Goal: Check status: Check status

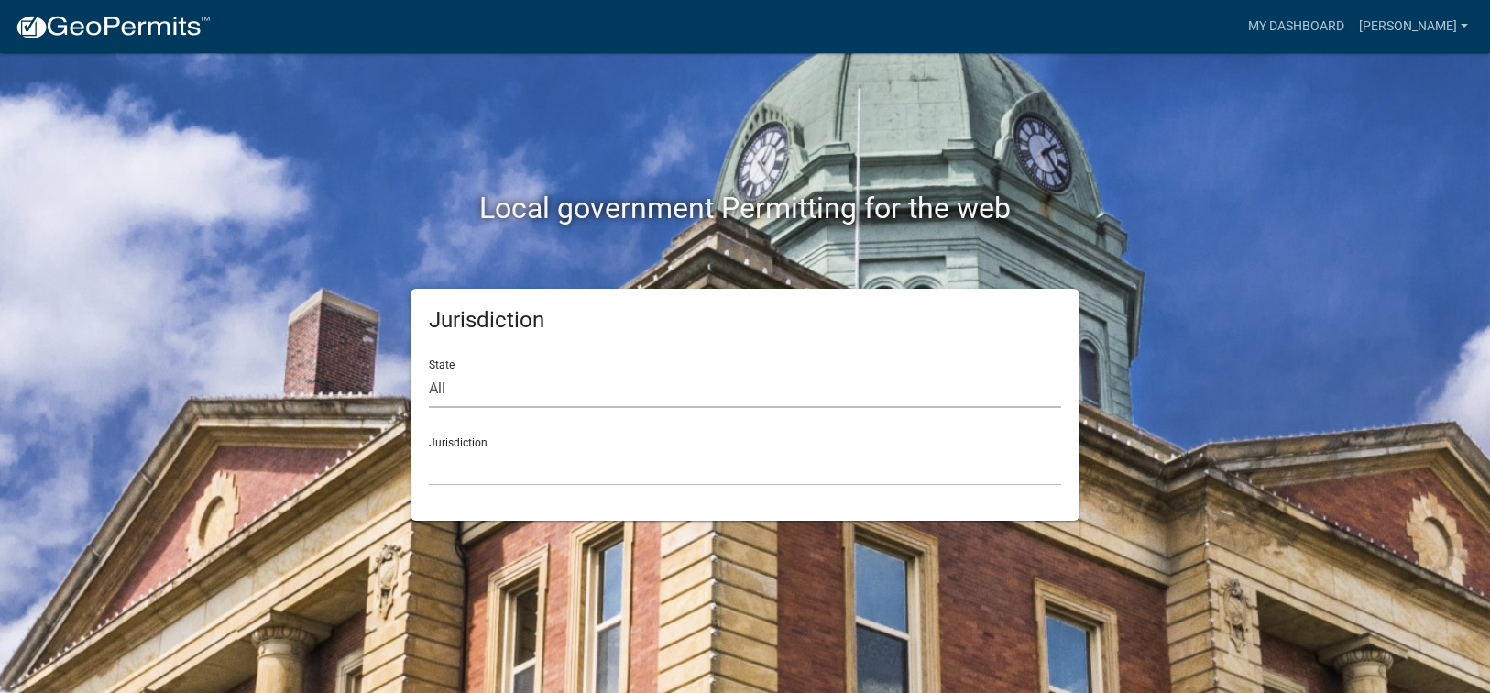
click at [460, 379] on select "All [US_STATE] [US_STATE] [US_STATE] [US_STATE] [US_STATE] [US_STATE] [US_STATE…" at bounding box center [745, 389] width 632 height 38
select select "[US_STATE]"
click at [429, 370] on select "All [US_STATE] [US_STATE] [US_STATE] [US_STATE] [US_STATE] [US_STATE] [US_STATE…" at bounding box center [745, 389] width 632 height 38
click at [476, 473] on select "[GEOGRAPHIC_DATA], [US_STATE][PERSON_NAME][GEOGRAPHIC_DATA], [US_STATE][PERSON_…" at bounding box center [745, 467] width 632 height 38
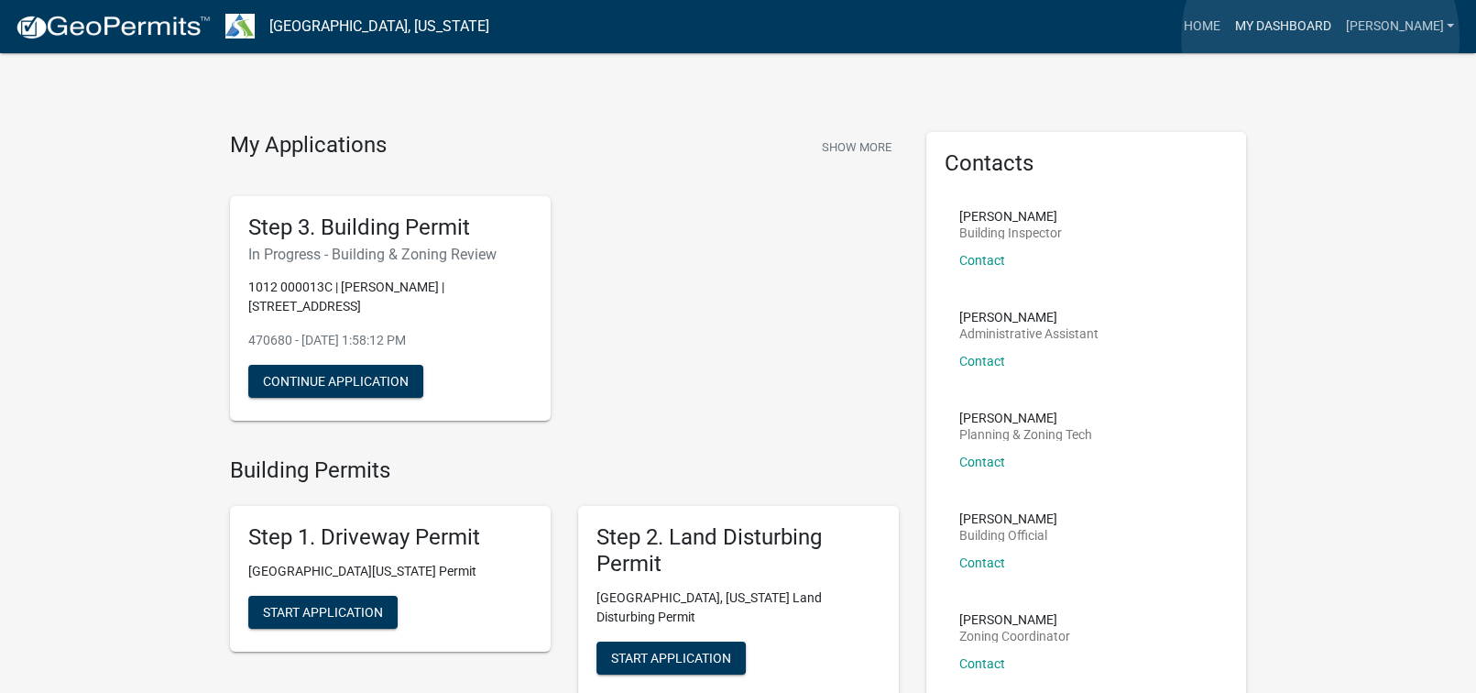
click at [1320, 38] on link "My Dashboard" at bounding box center [1282, 26] width 111 height 35
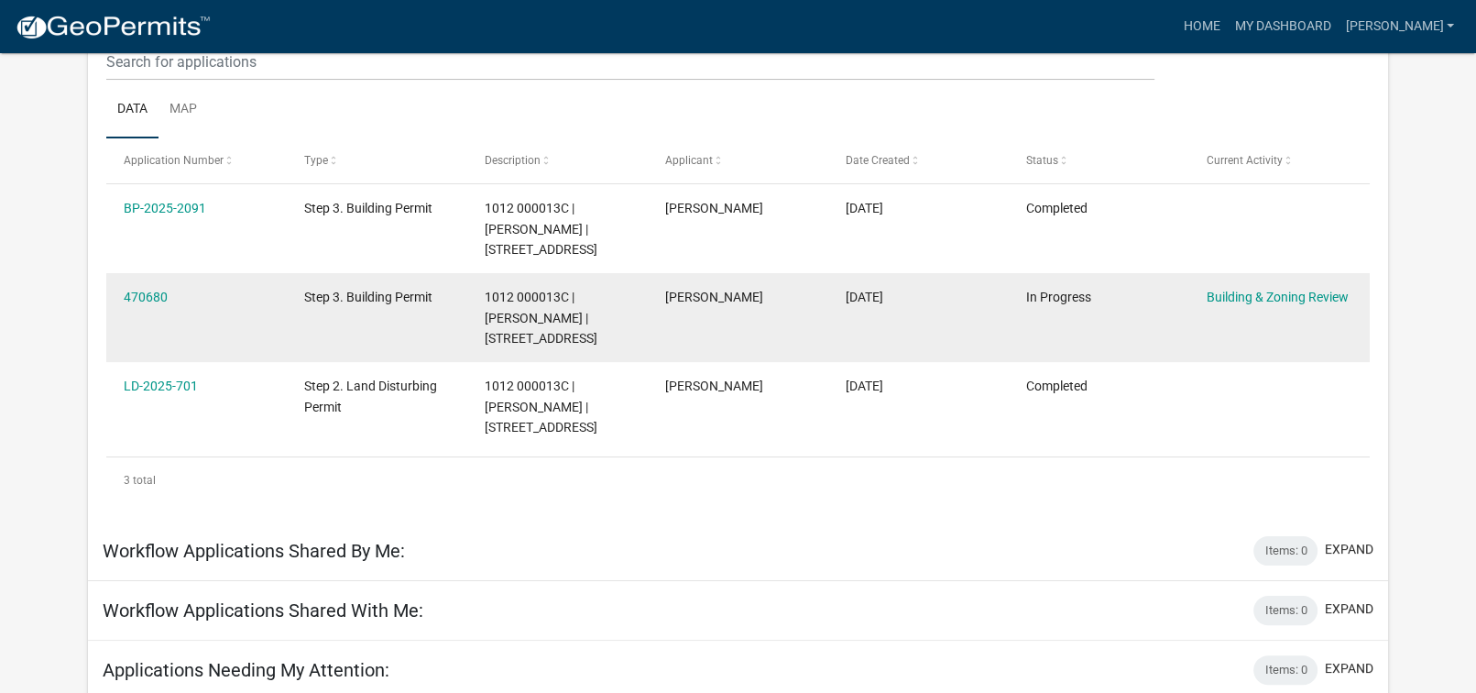
scroll to position [244, 0]
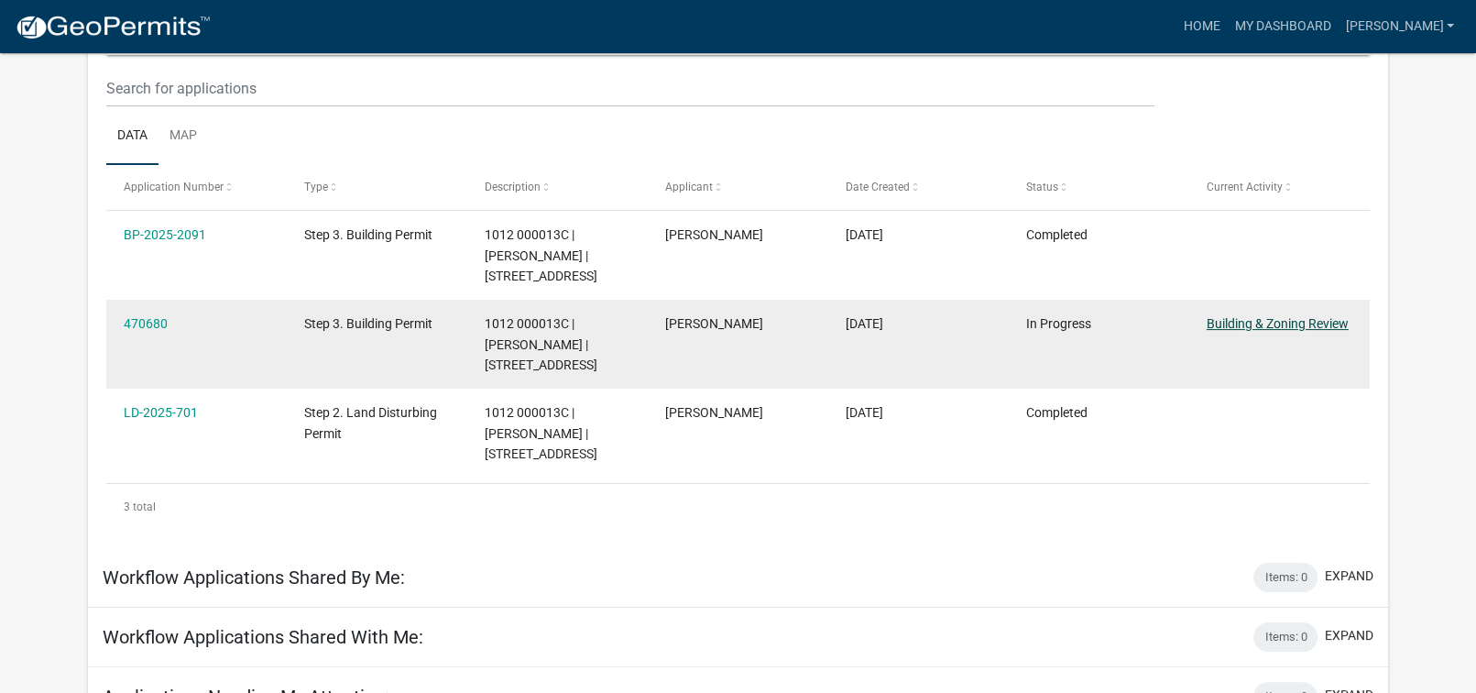
click at [1242, 325] on link "Building & Zoning Review" at bounding box center [1278, 323] width 142 height 15
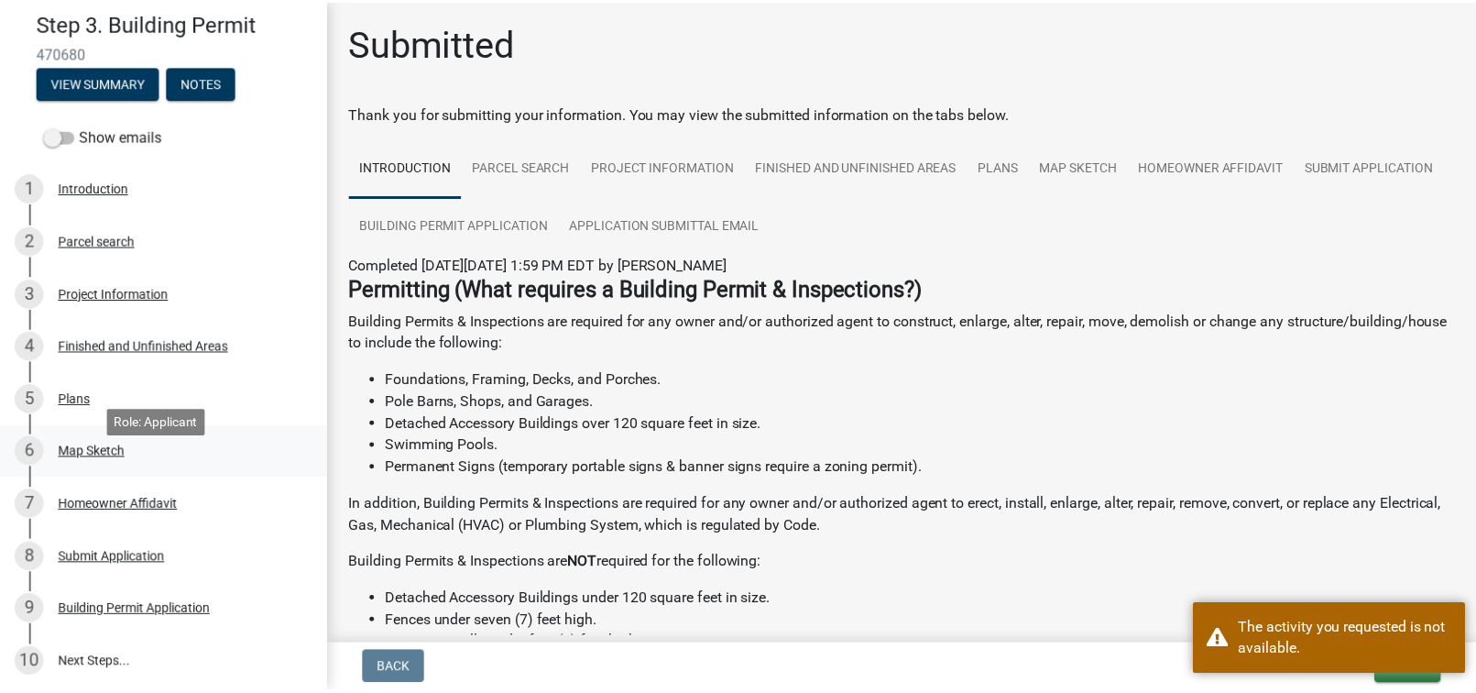
scroll to position [217, 0]
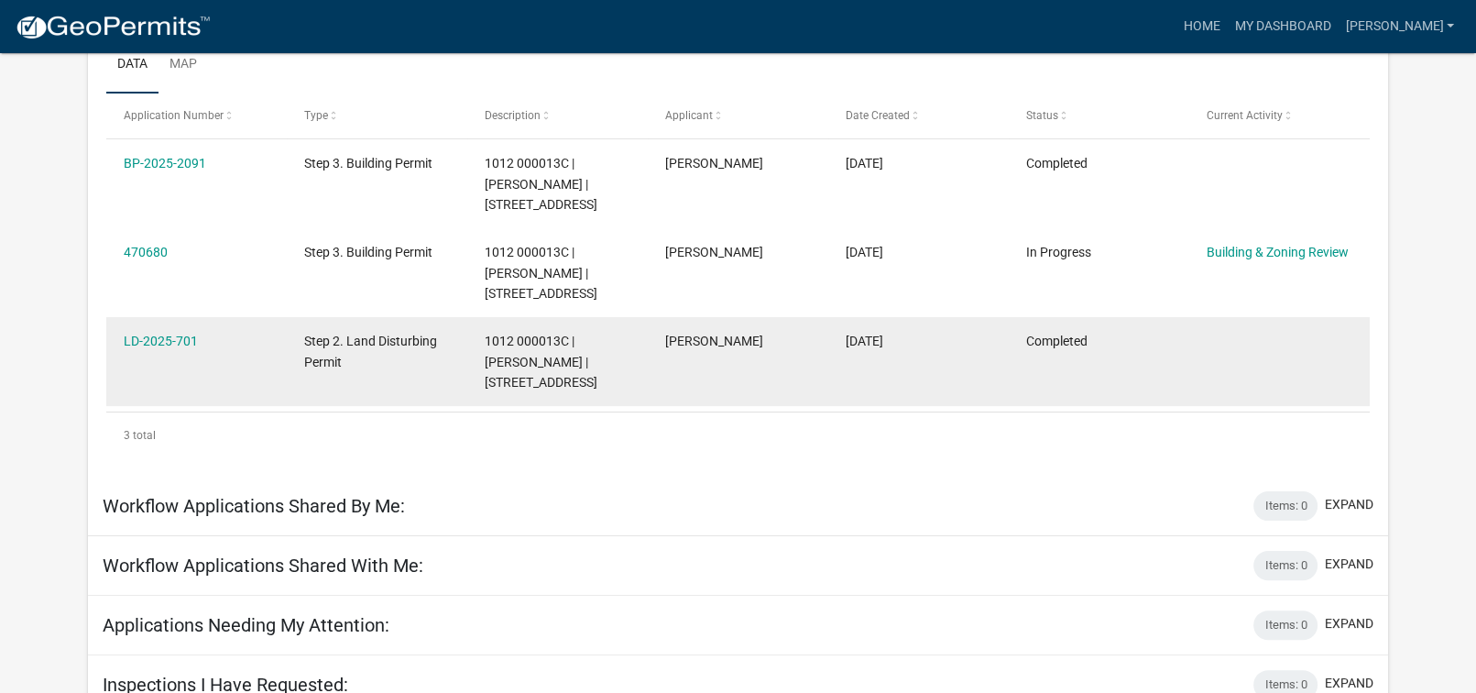
scroll to position [334, 0]
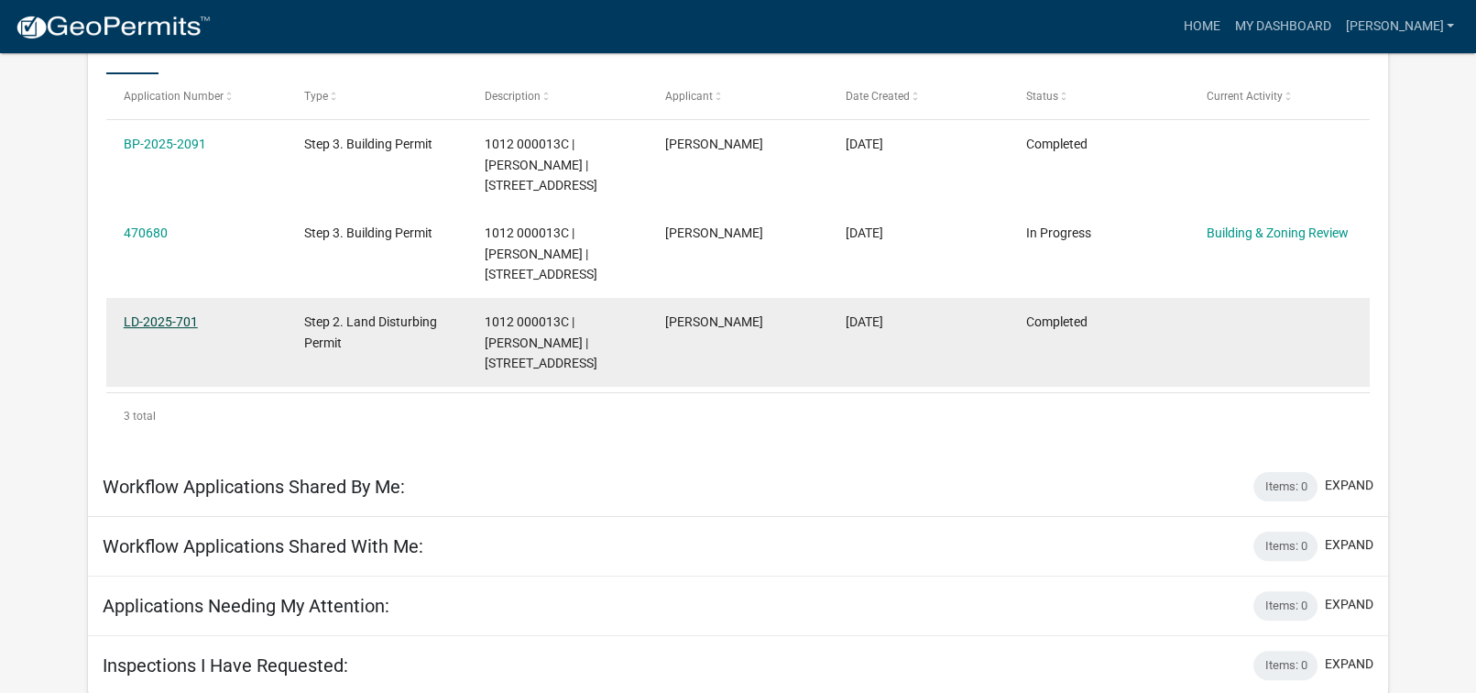
click at [156, 321] on link "LD-2025-701" at bounding box center [161, 321] width 74 height 15
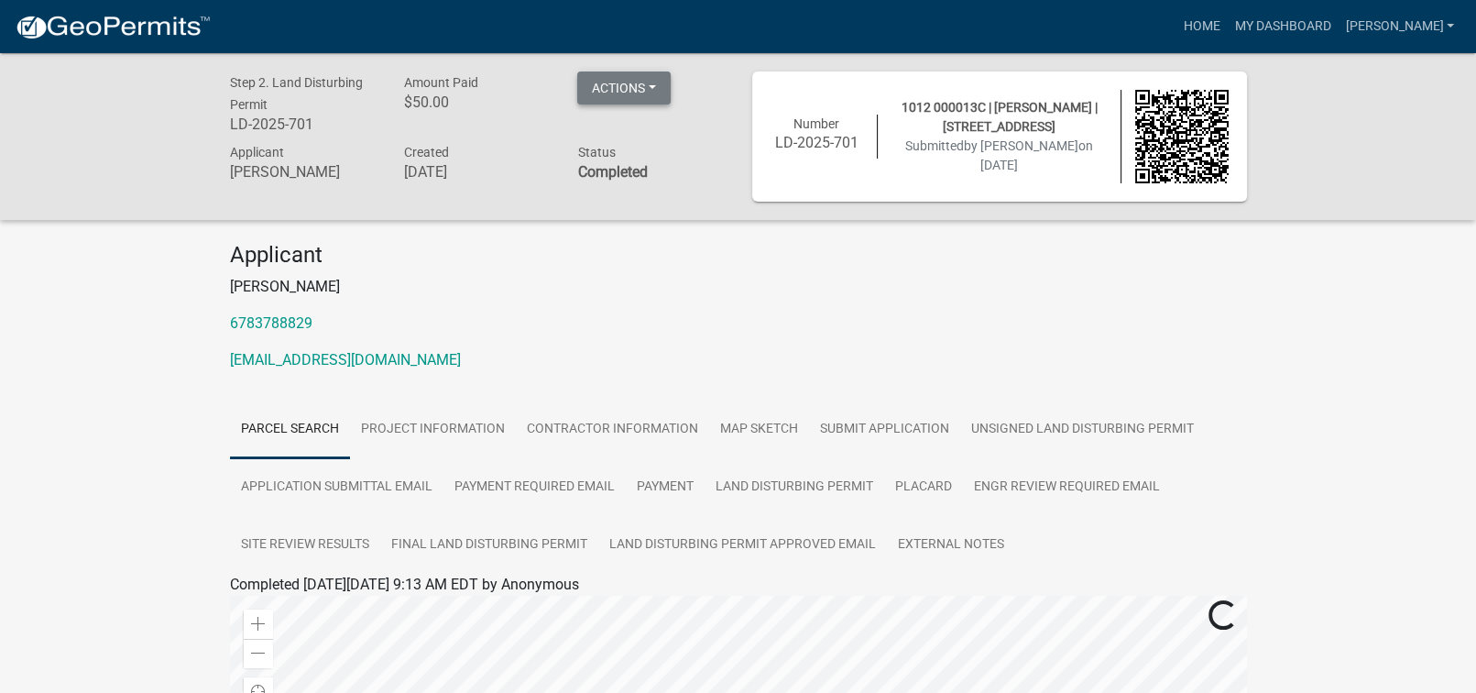
click at [656, 82] on button "Actions" at bounding box center [623, 87] width 93 height 33
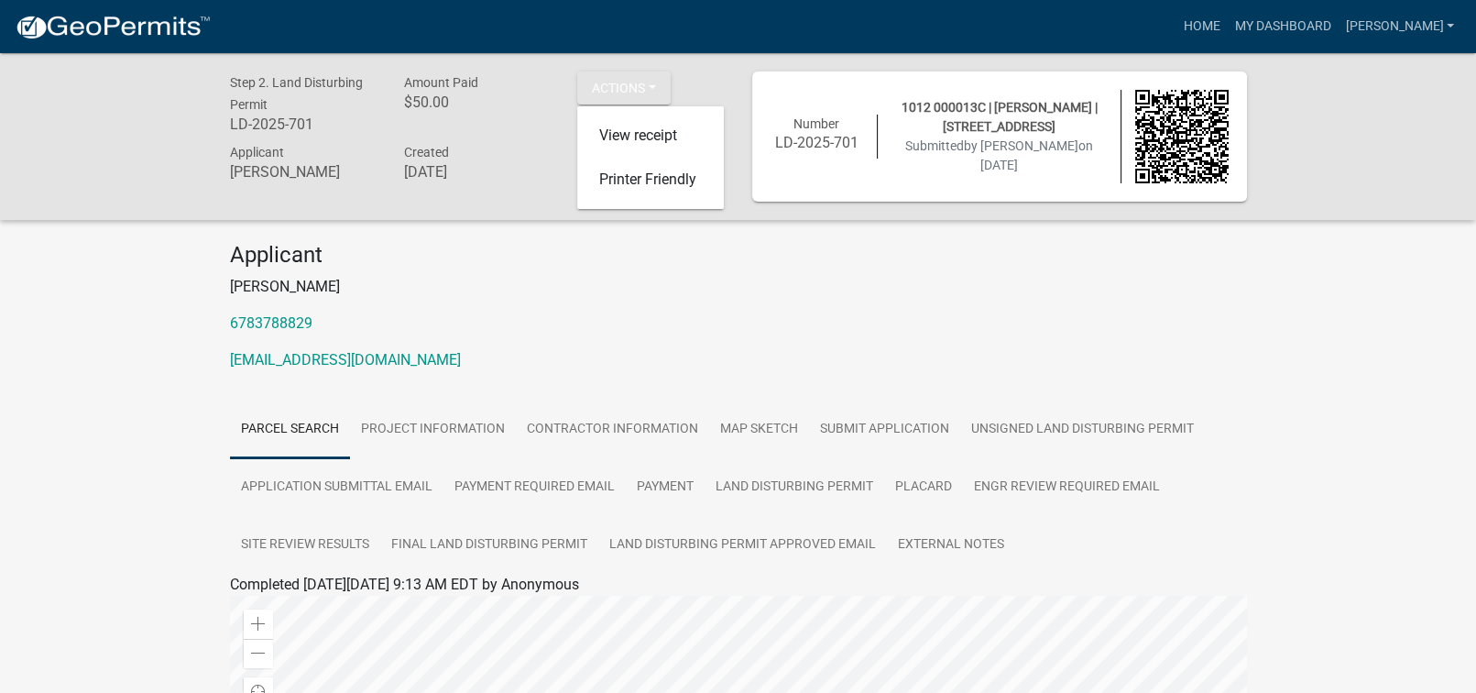
drag, startPoint x: 647, startPoint y: 220, endPoint x: 796, endPoint y: 210, distance: 149.7
click at [649, 220] on div "Step 2. Land Disturbing Permit LD-2025-701 Amount Paid $50.00 Actions View rece…" at bounding box center [738, 632] width 1476 height 1159
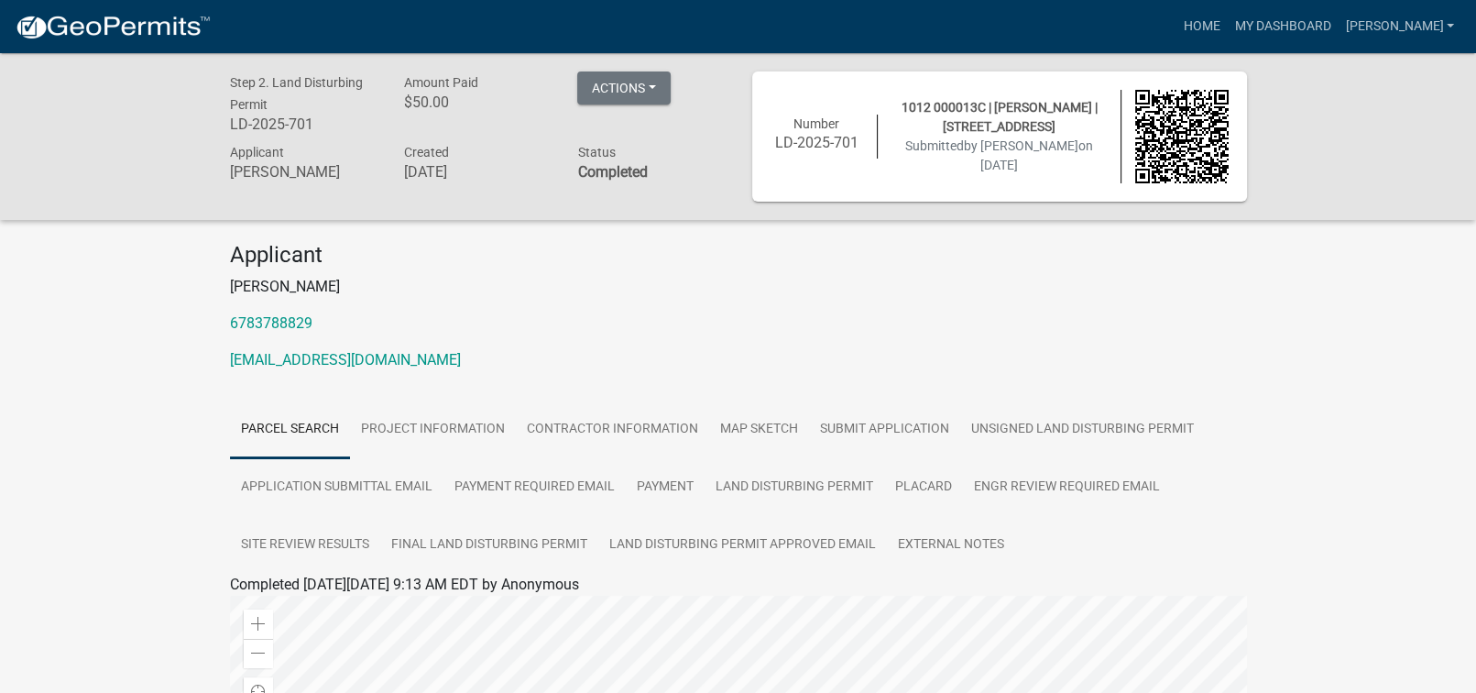
scroll to position [92, 0]
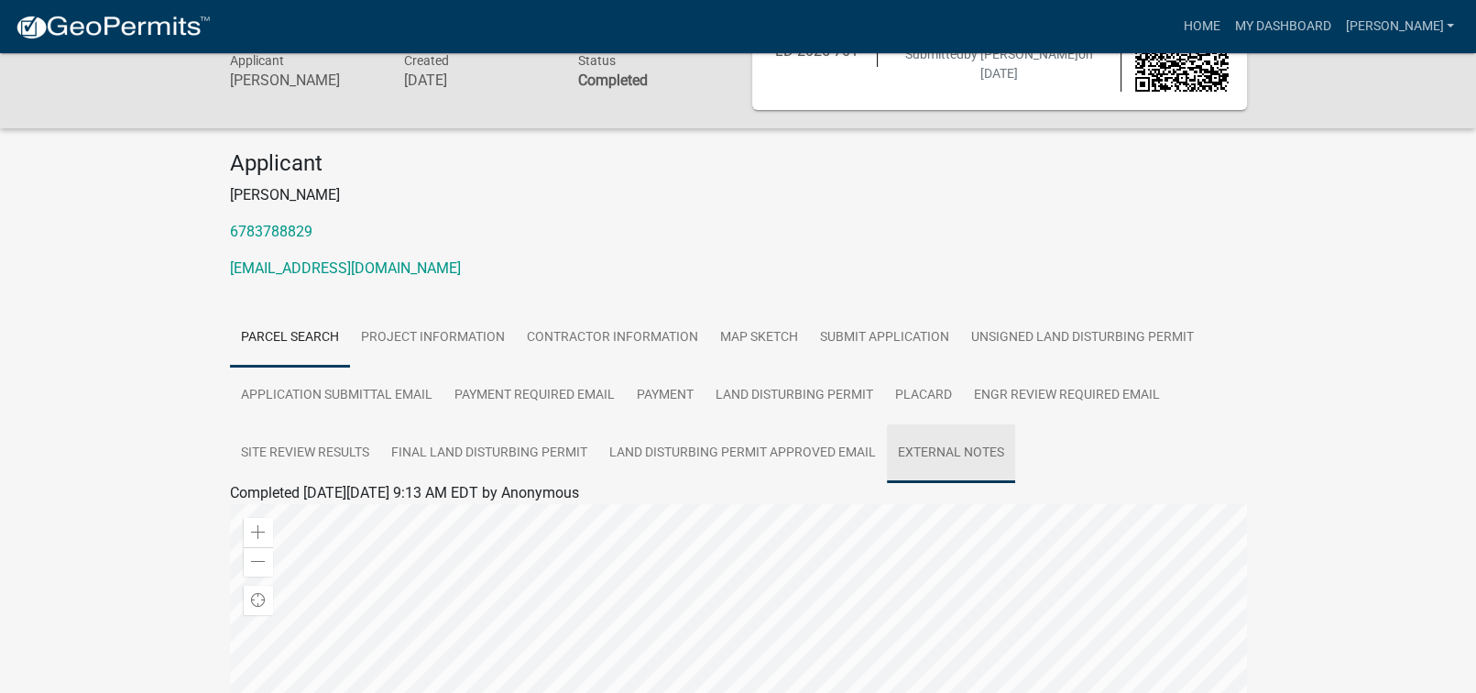
click at [944, 450] on link "External Notes" at bounding box center [951, 453] width 128 height 59
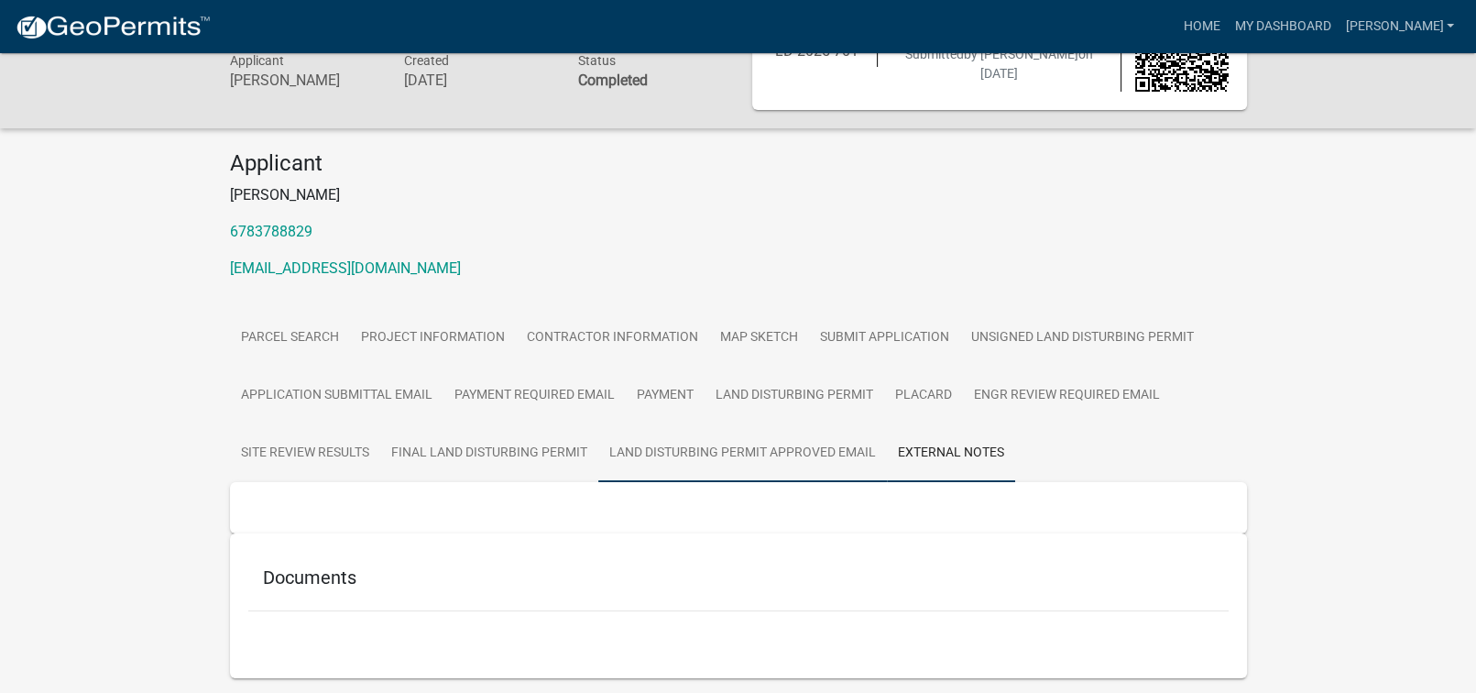
click at [655, 451] on link "Land Disturbing Permit Approved Email" at bounding box center [742, 453] width 289 height 59
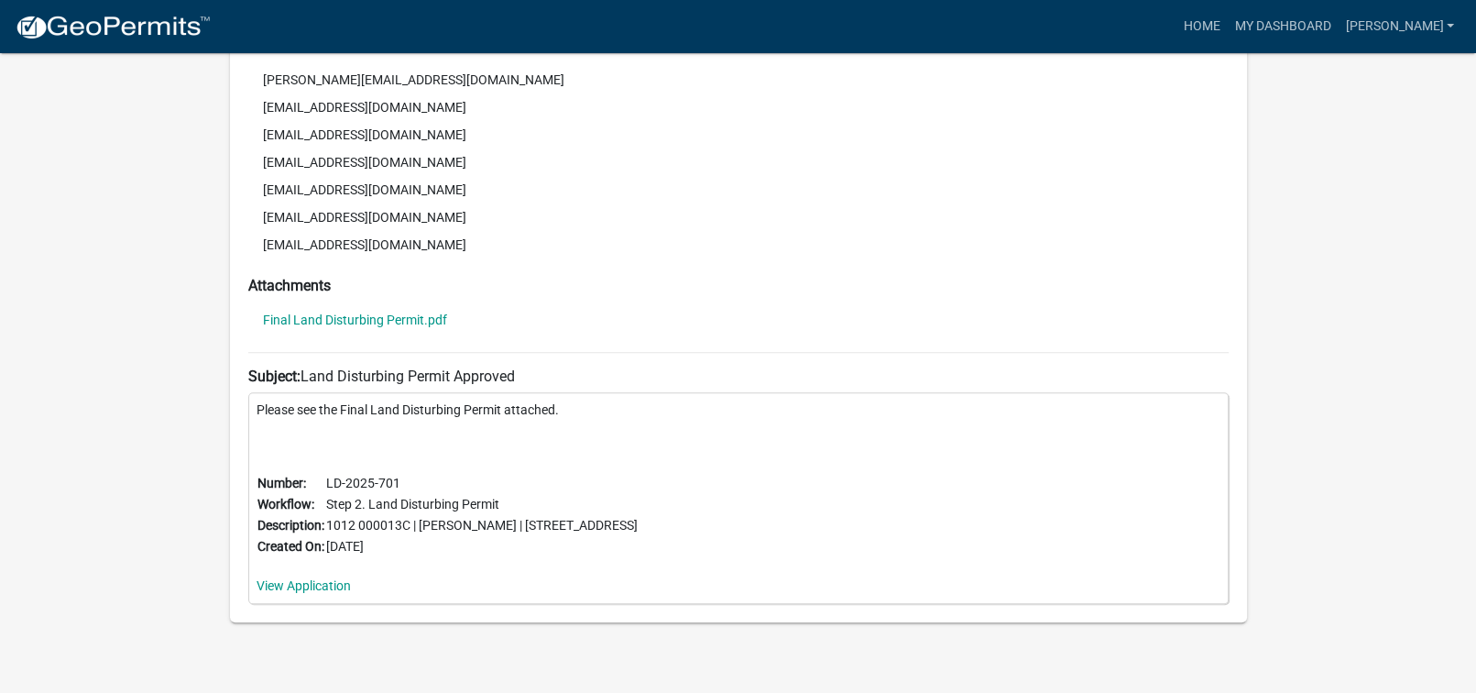
scroll to position [826, 0]
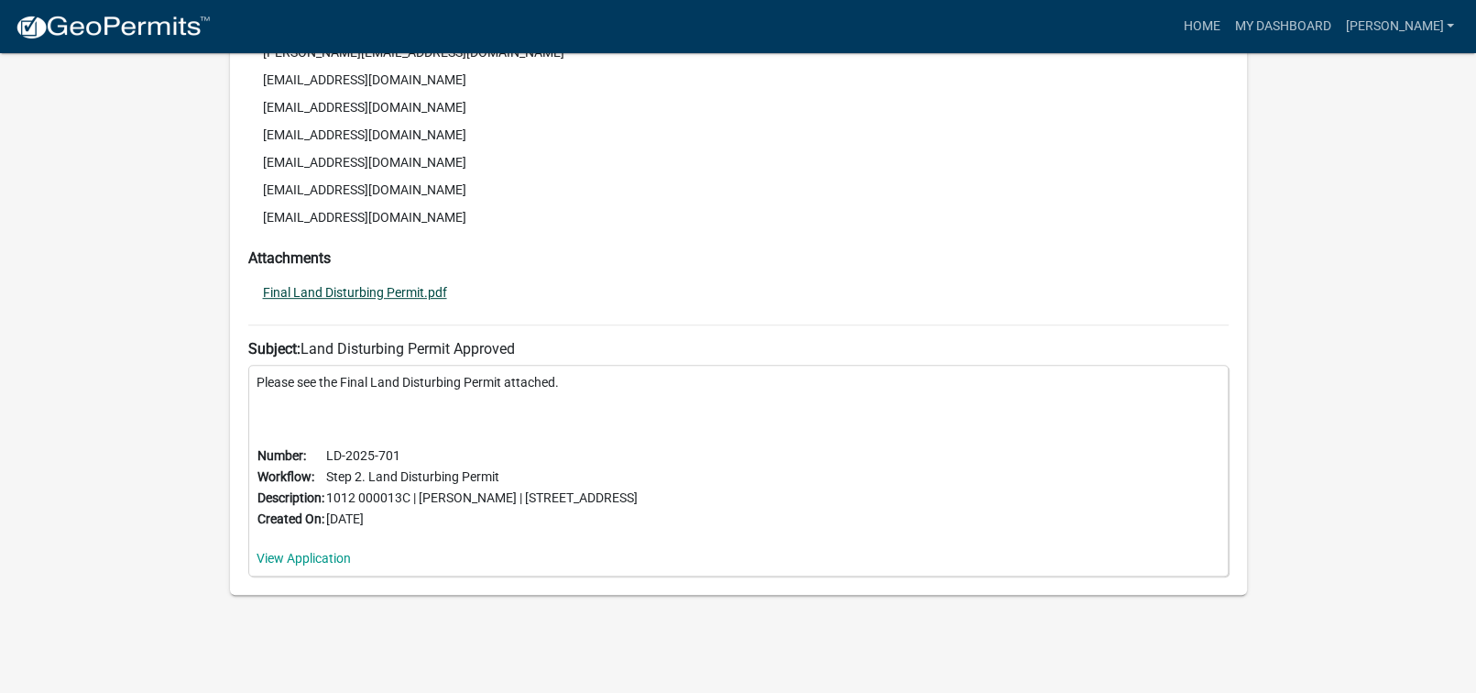
click at [347, 294] on link "Final Land Disturbing Permit.pdf" at bounding box center [355, 292] width 184 height 13
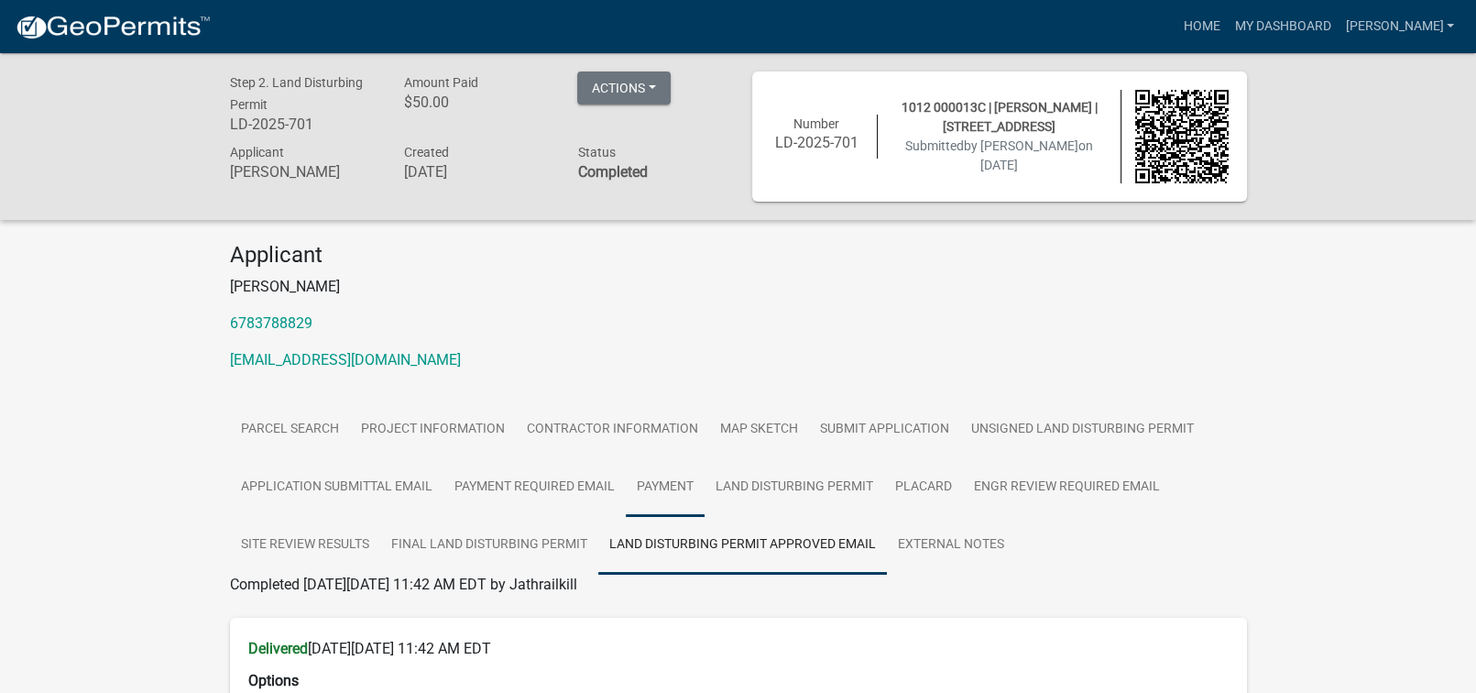
scroll to position [0, 0]
click at [656, 89] on button "Actions" at bounding box center [623, 87] width 93 height 33
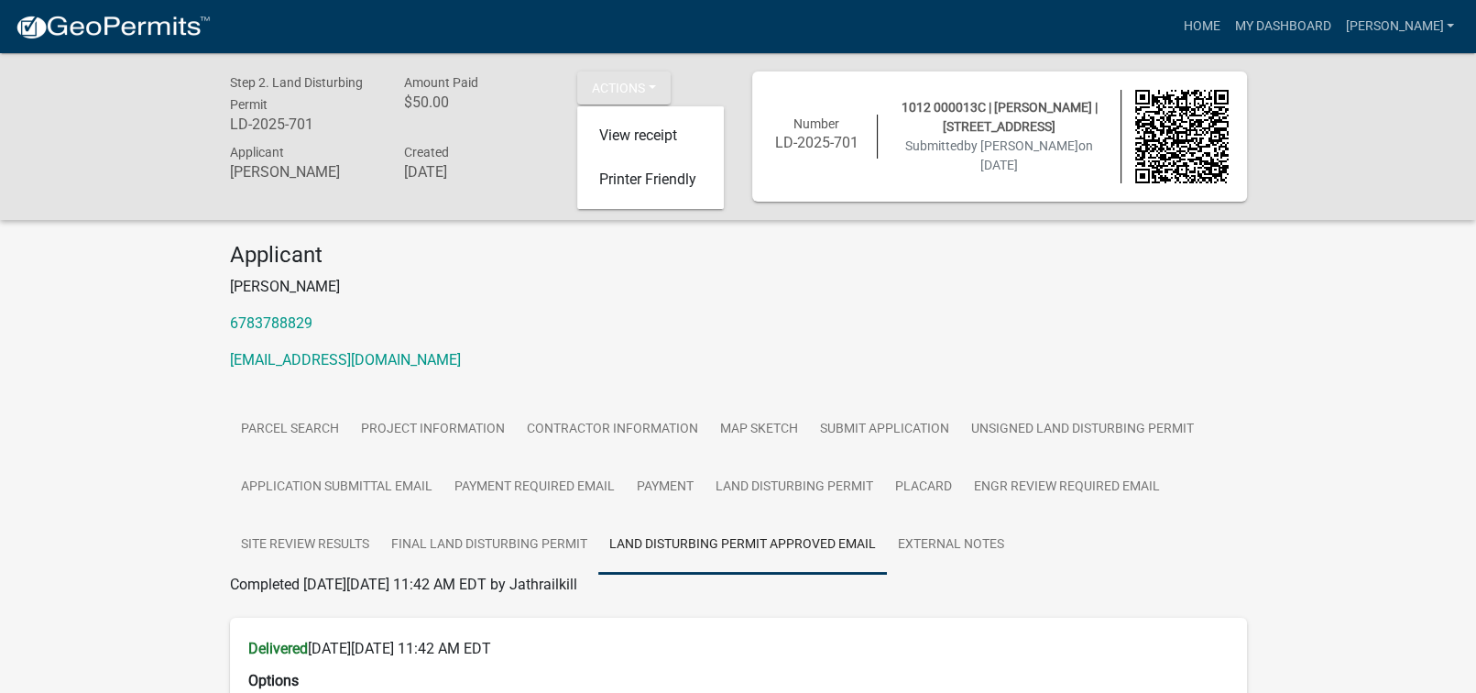
click at [491, 292] on p "[PERSON_NAME]" at bounding box center [738, 287] width 1017 height 22
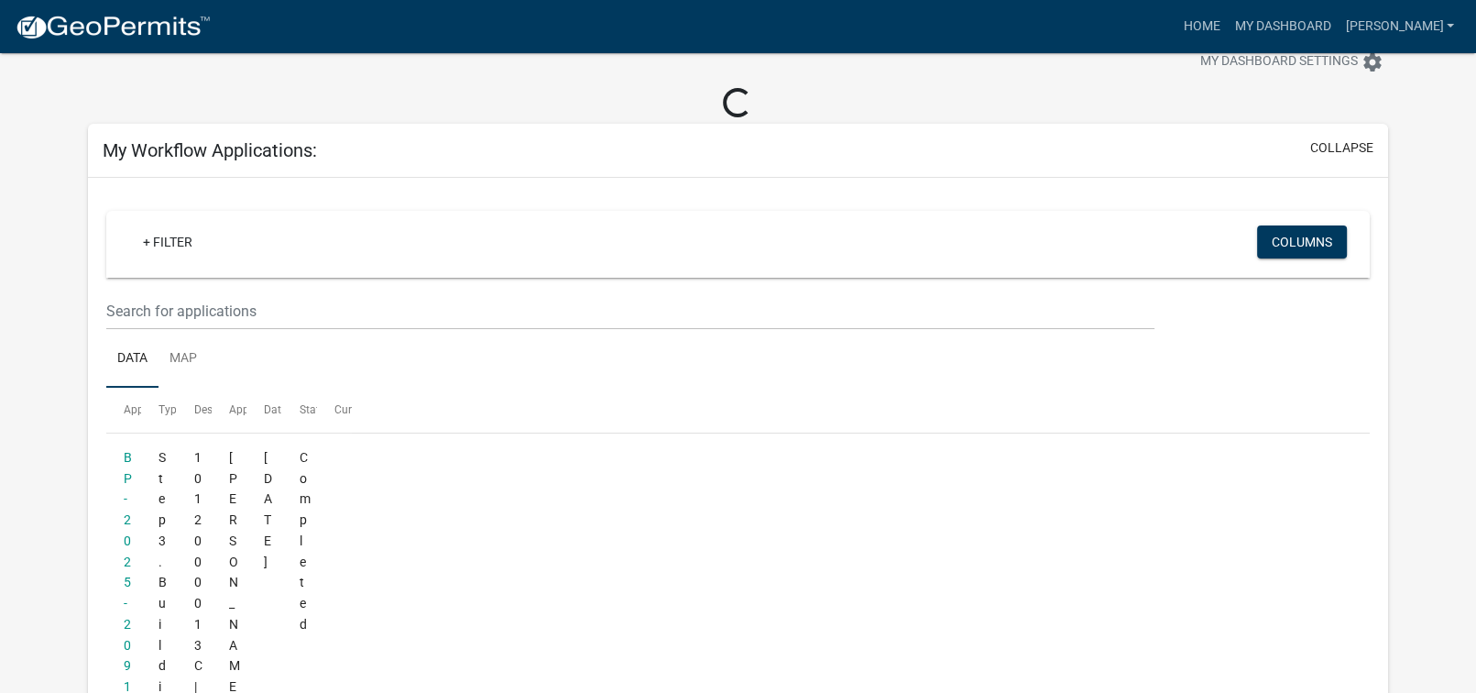
scroll to position [334, 0]
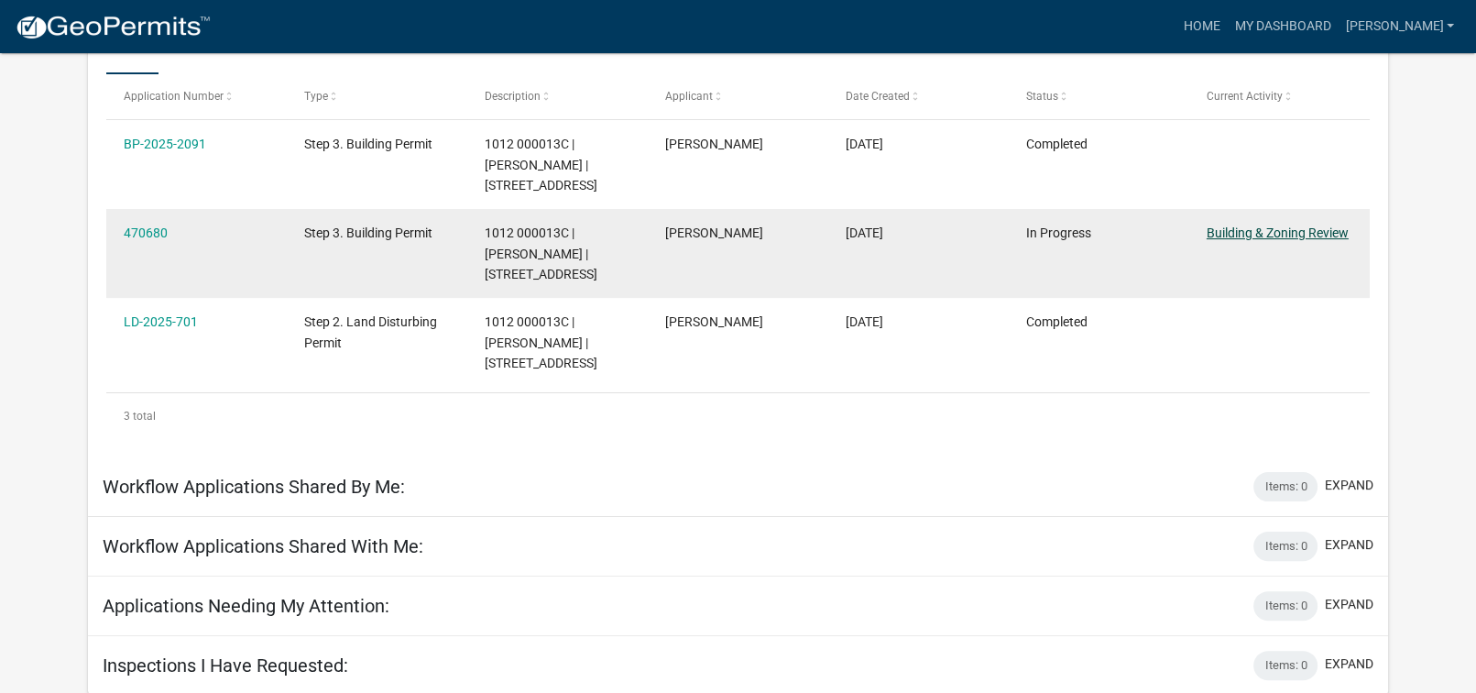
click at [1247, 231] on link "Building & Zoning Review" at bounding box center [1278, 232] width 142 height 15
